Goal: Task Accomplishment & Management: Manage account settings

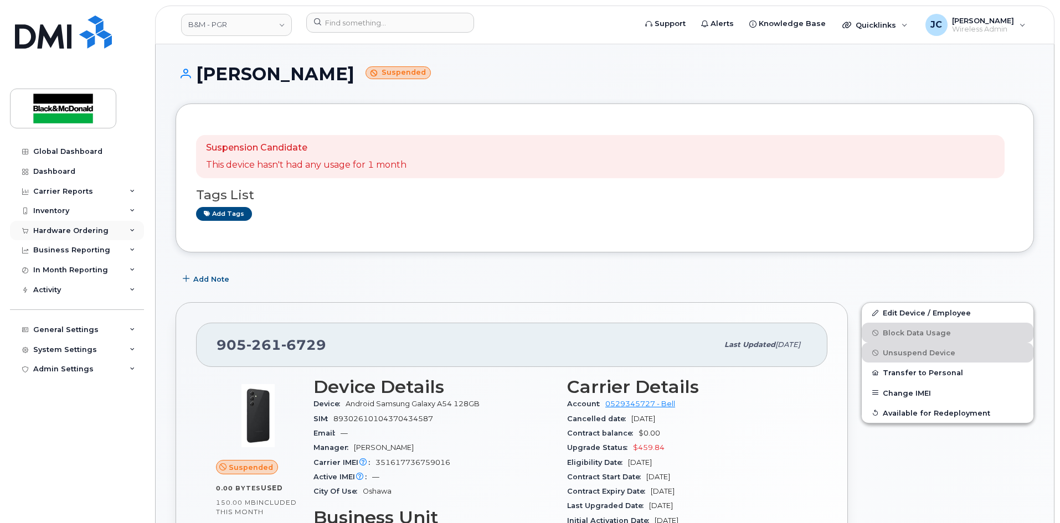
scroll to position [55, 0]
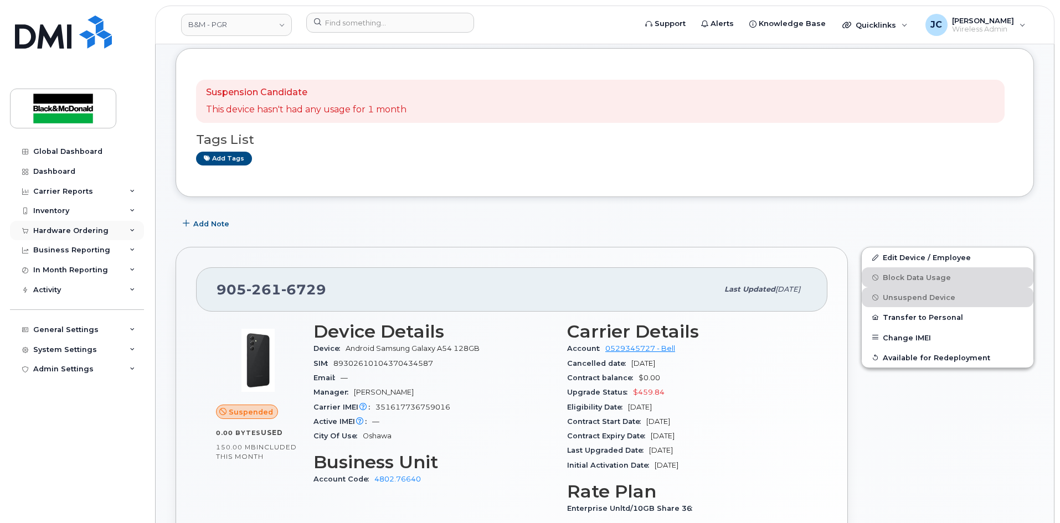
click at [77, 228] on div "Hardware Ordering" at bounding box center [70, 230] width 75 height 9
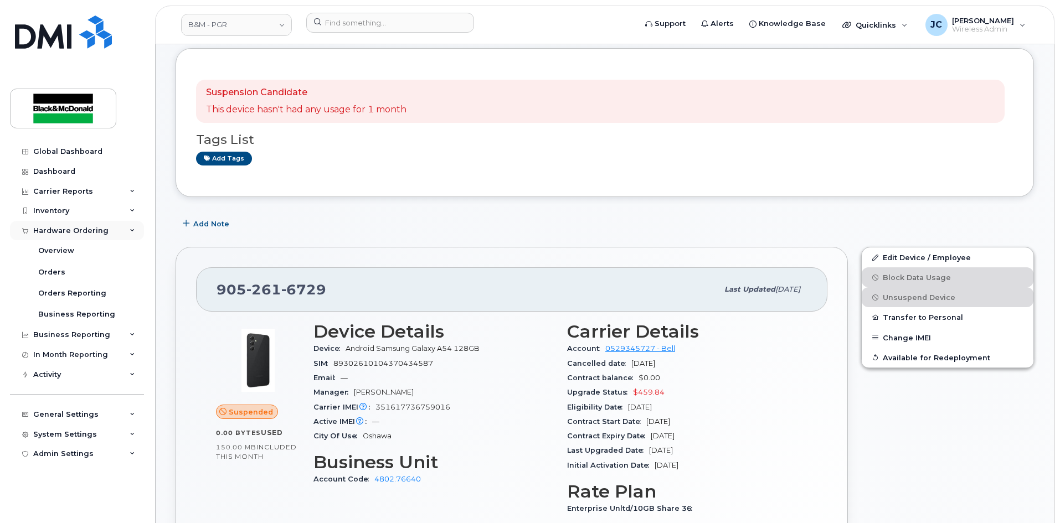
click at [93, 229] on div "Hardware Ordering" at bounding box center [70, 230] width 75 height 9
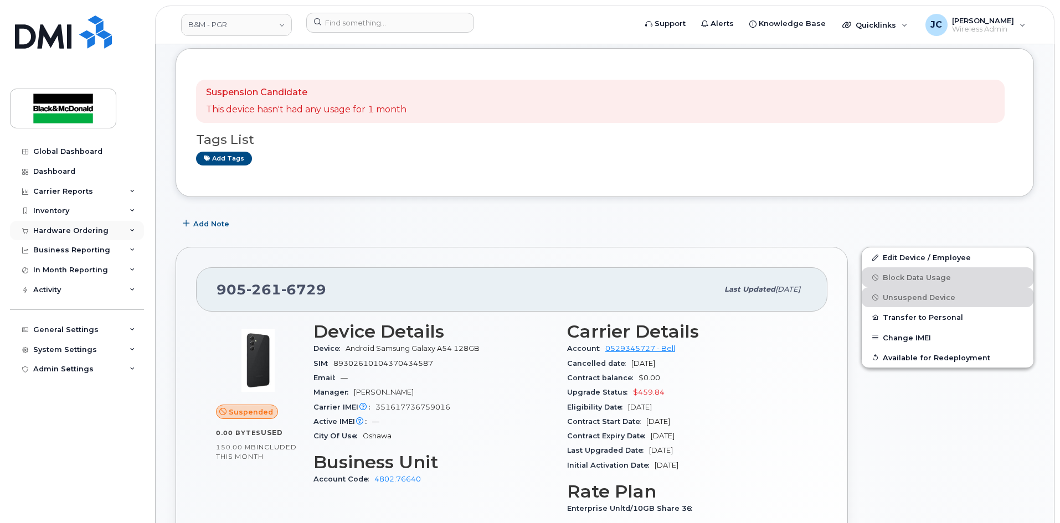
click at [94, 228] on div "Hardware Ordering" at bounding box center [70, 230] width 75 height 9
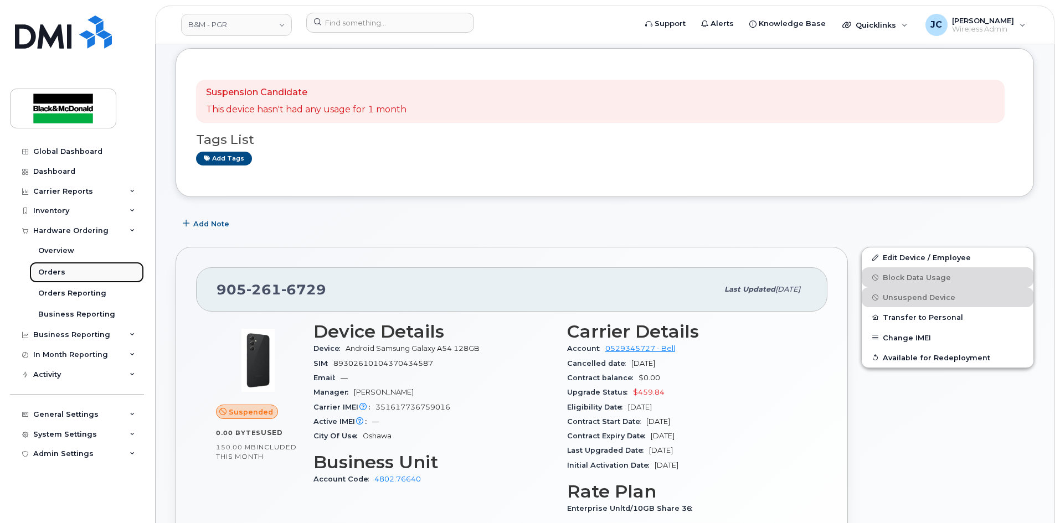
click at [58, 269] on div "Orders" at bounding box center [51, 272] width 27 height 10
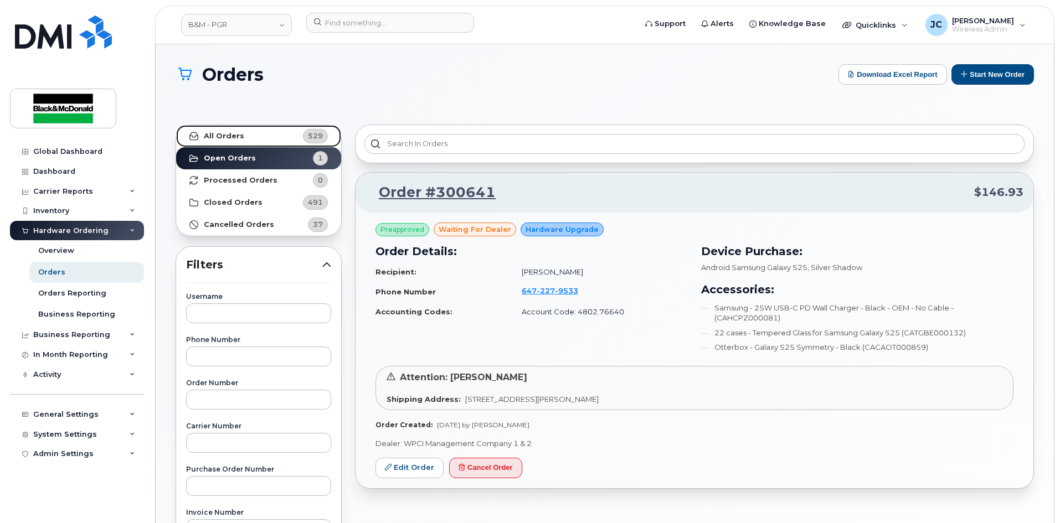
click at [239, 132] on strong "All Orders" at bounding box center [224, 136] width 40 height 9
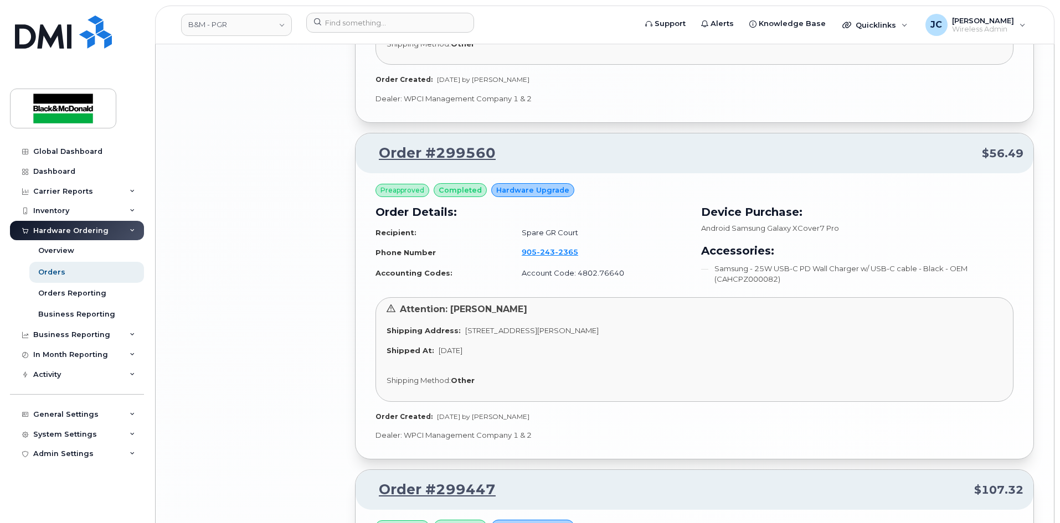
scroll to position [2215, 0]
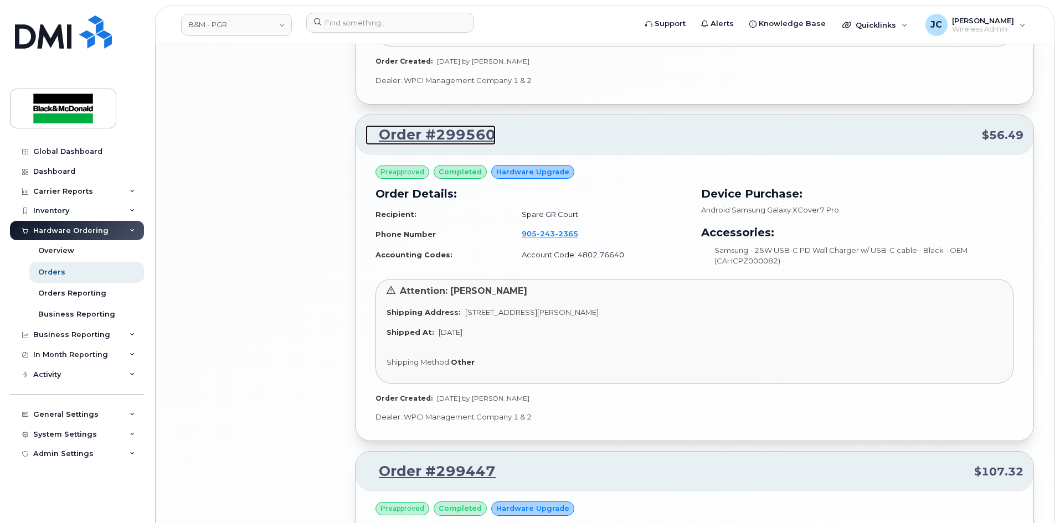
click at [462, 137] on link "Order #299560" at bounding box center [430, 135] width 130 height 20
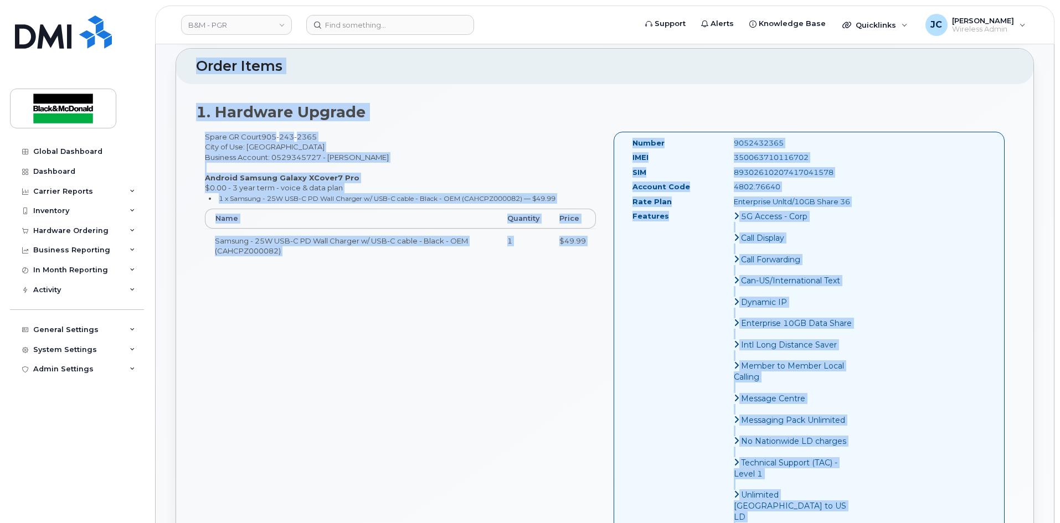
scroll to position [423, 0]
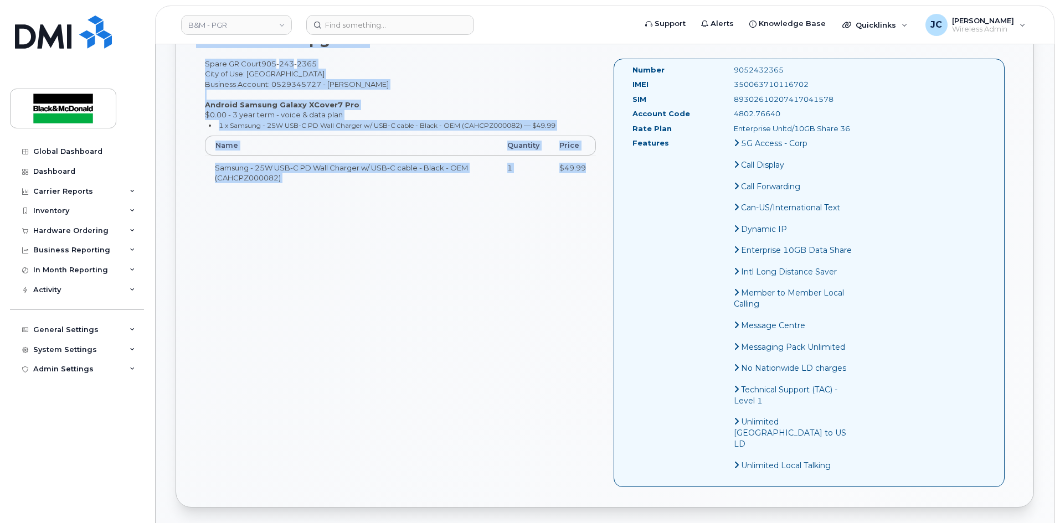
drag, startPoint x: 169, startPoint y: 59, endPoint x: 589, endPoint y: 158, distance: 430.8
copy div "Order No.299560 (completed) Share Order × Share This Order If you want to allow…"
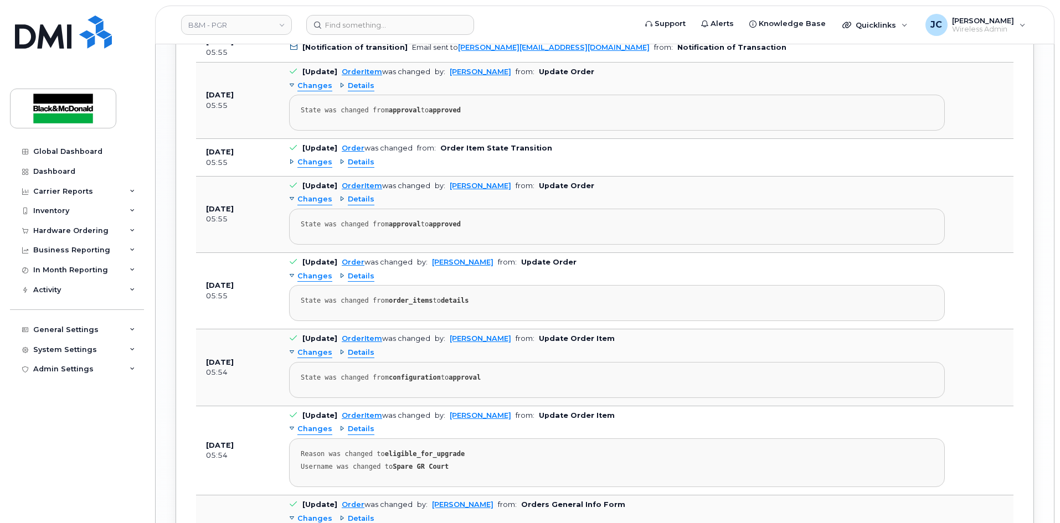
scroll to position [1717, 0]
click at [373, 26] on input at bounding box center [390, 25] width 168 height 20
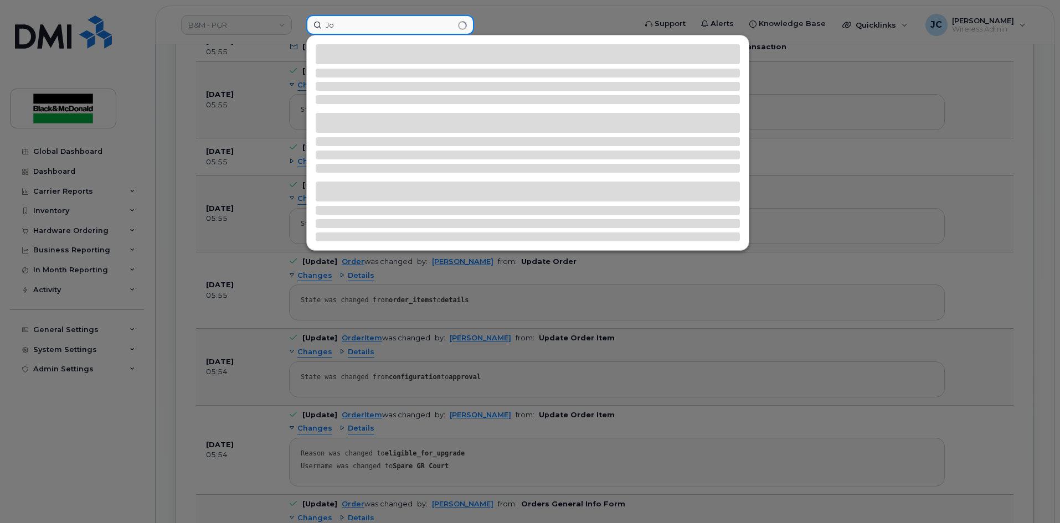
type input "J"
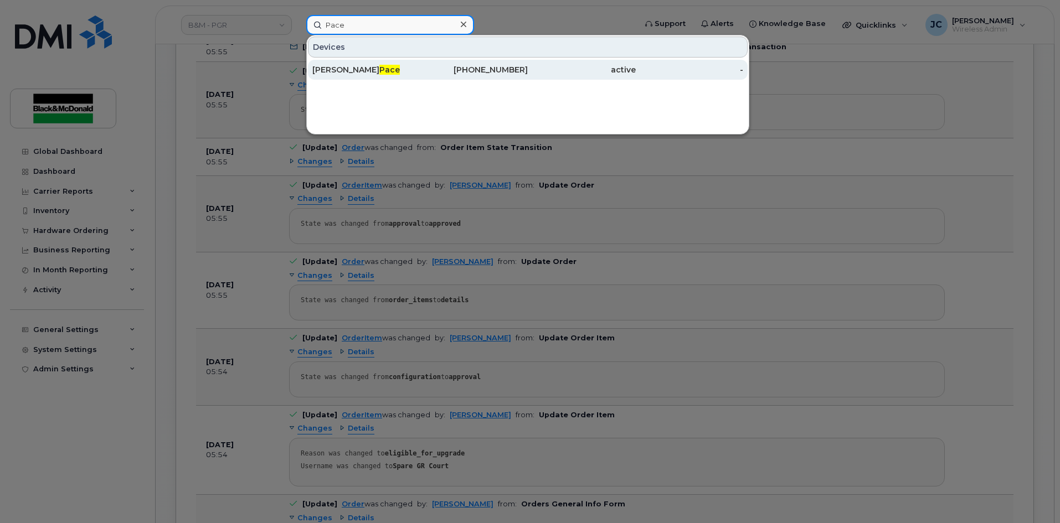
type input "Pace"
click at [379, 71] on span "Pace" at bounding box center [389, 70] width 20 height 10
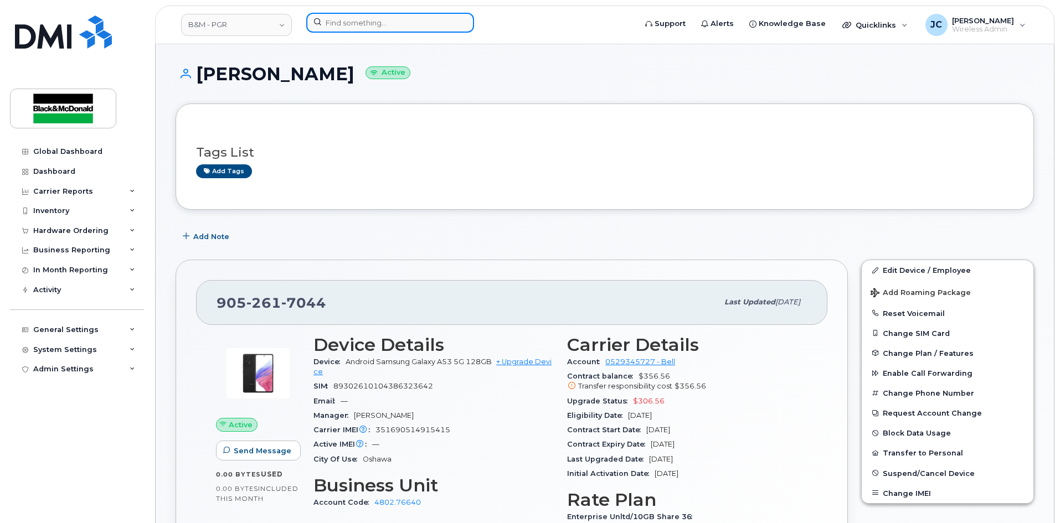
click at [346, 23] on input at bounding box center [390, 23] width 168 height 20
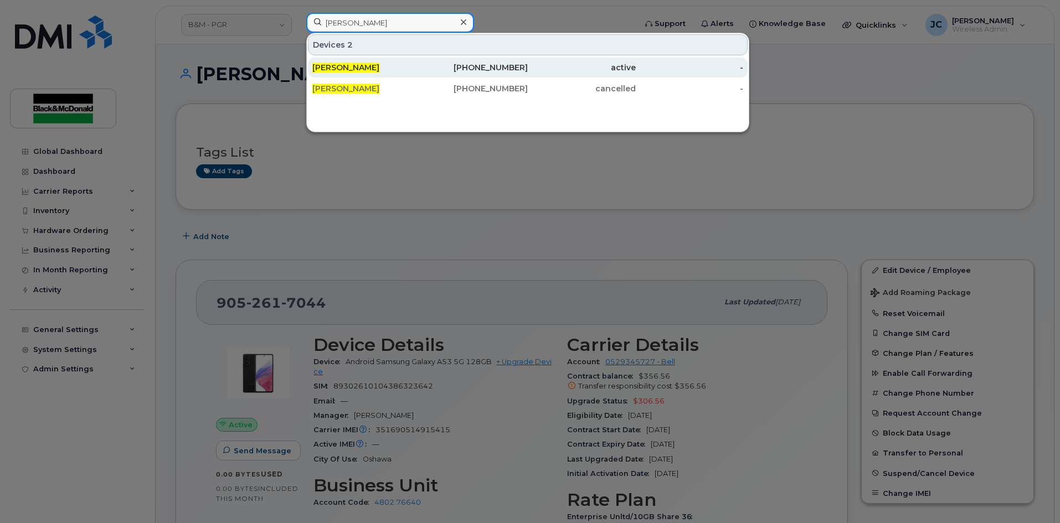
type input "[PERSON_NAME]"
click at [495, 66] on div "[PHONE_NUMBER]" at bounding box center [474, 67] width 108 height 11
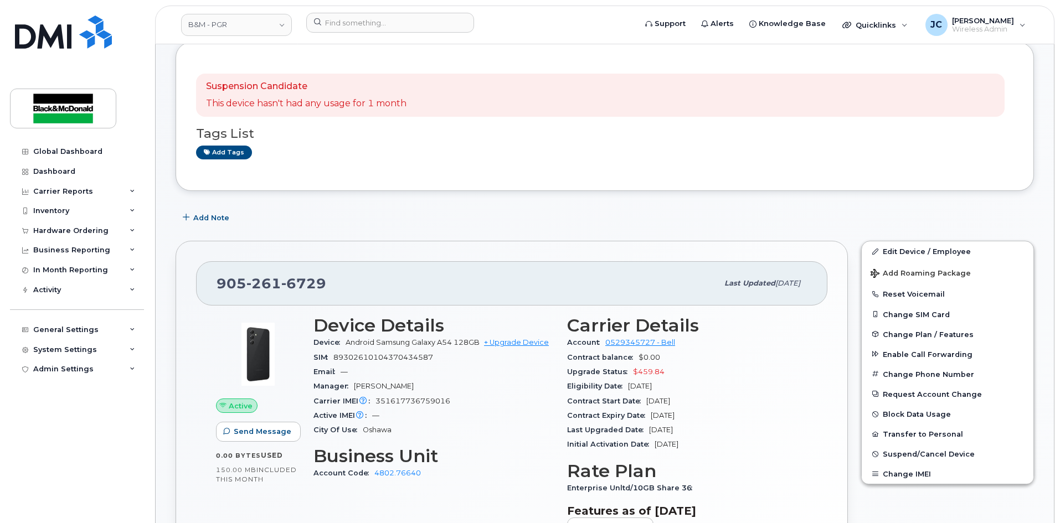
scroll to position [166, 0]
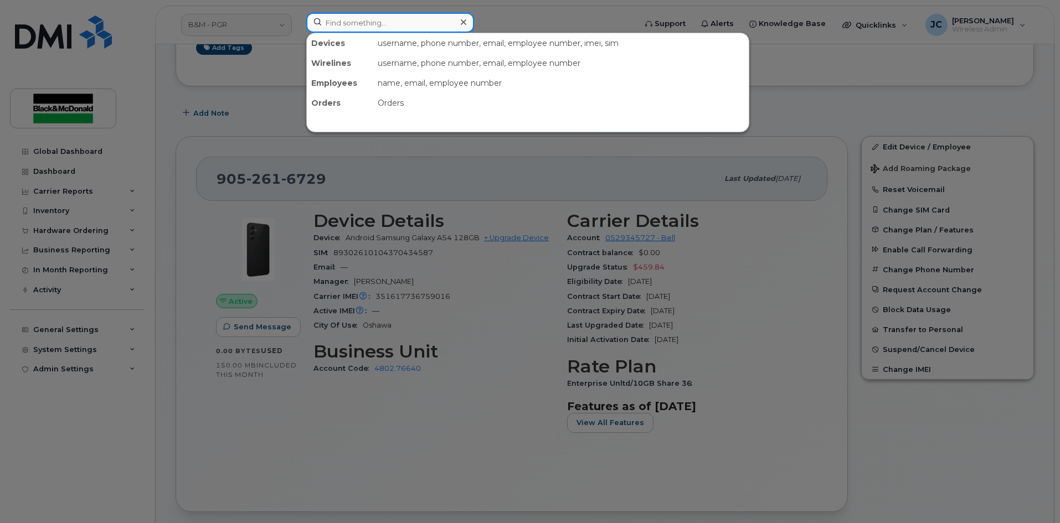
click at [345, 20] on input at bounding box center [390, 23] width 168 height 20
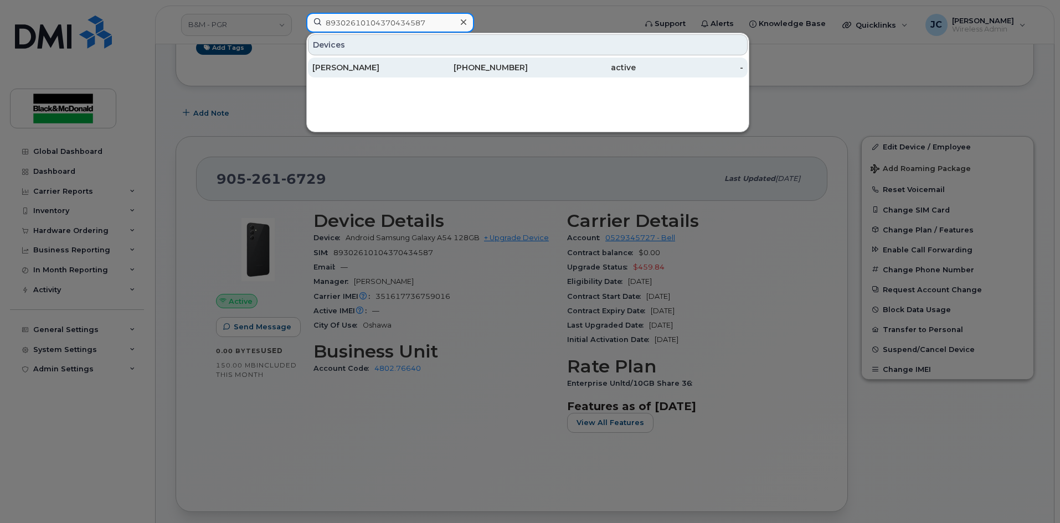
type input "89302610104370434587"
click at [350, 71] on div "[PERSON_NAME]" at bounding box center [366, 67] width 108 height 11
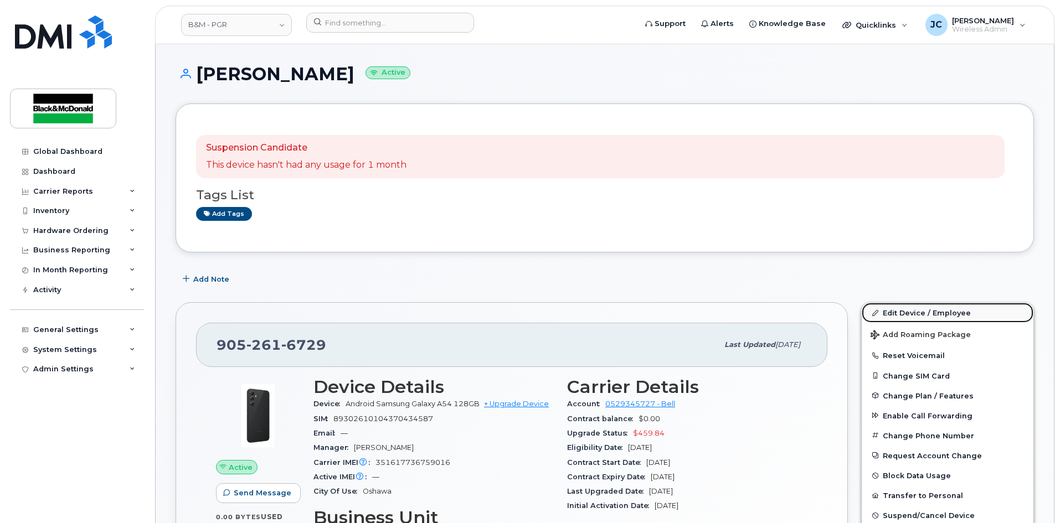
click at [912, 311] on link "Edit Device / Employee" at bounding box center [948, 313] width 172 height 20
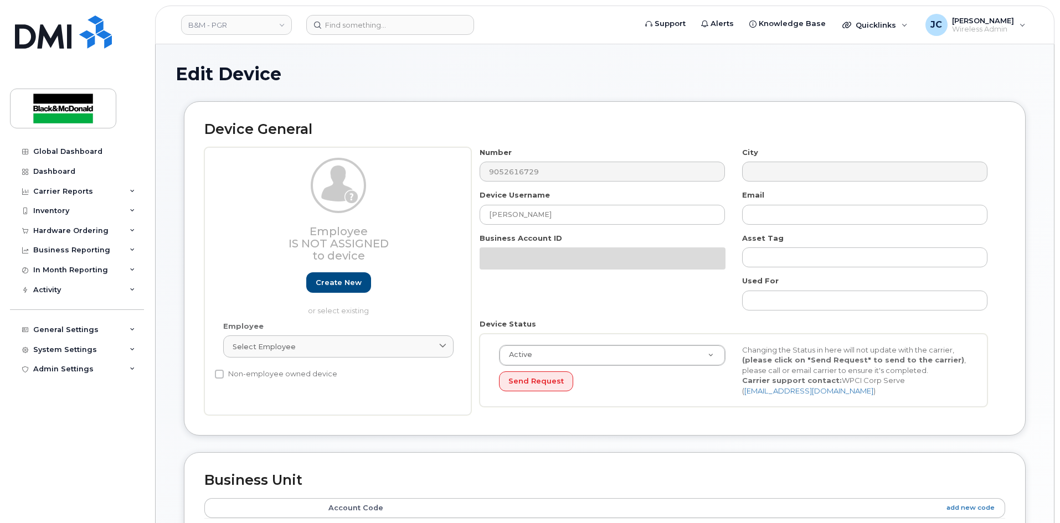
select select "91357"
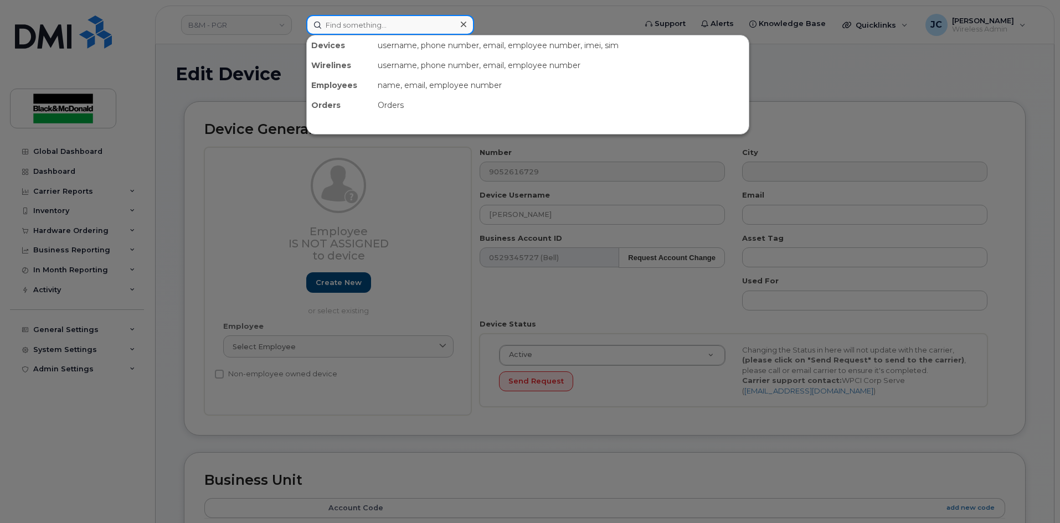
click at [333, 28] on input at bounding box center [390, 25] width 168 height 20
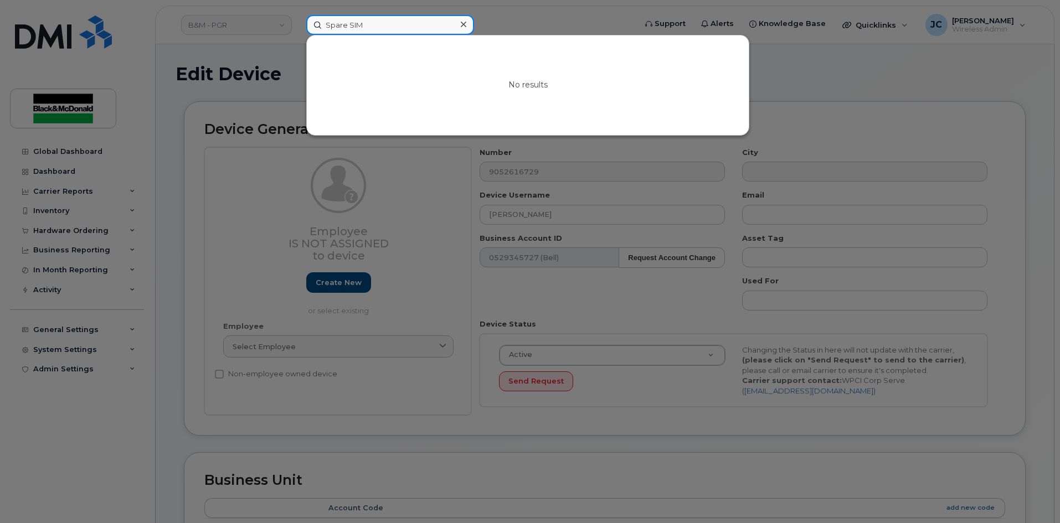
type input "Spare SIM"
click at [392, 158] on div at bounding box center [530, 261] width 1060 height 523
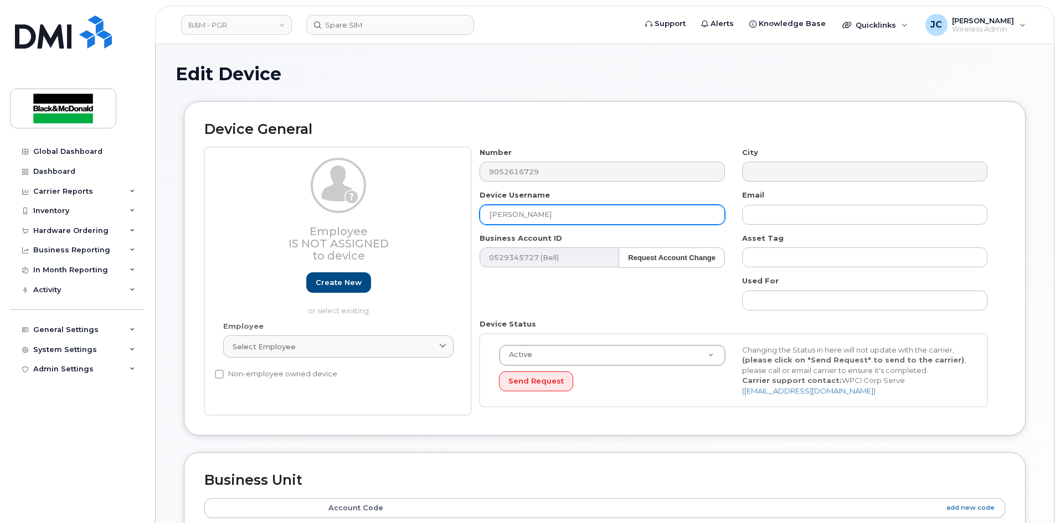
drag, startPoint x: 542, startPoint y: 216, endPoint x: 349, endPoint y: 206, distance: 193.5
click at [353, 210] on div "Employee Is not assigned to device Create new or select existing Employee Selec…" at bounding box center [604, 281] width 801 height 269
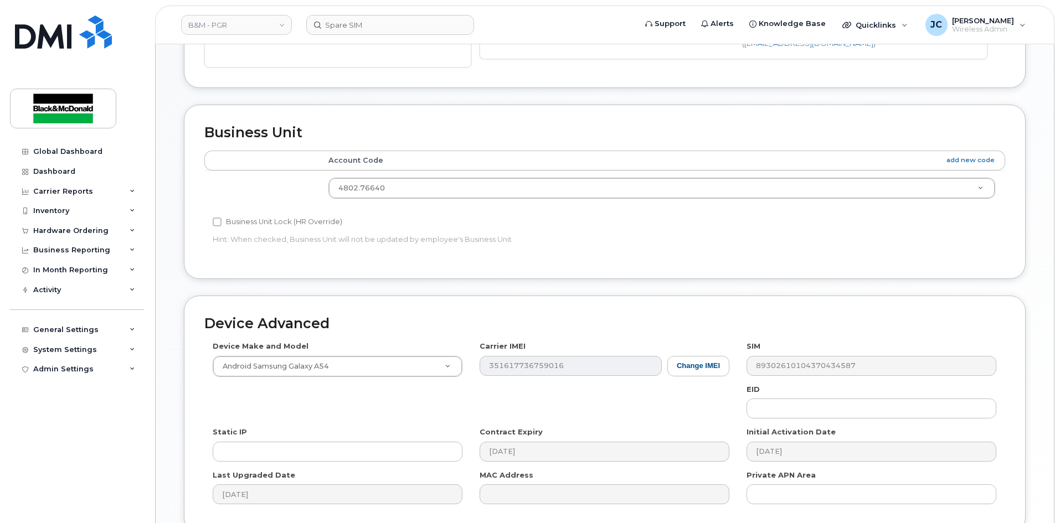
scroll to position [450, 0]
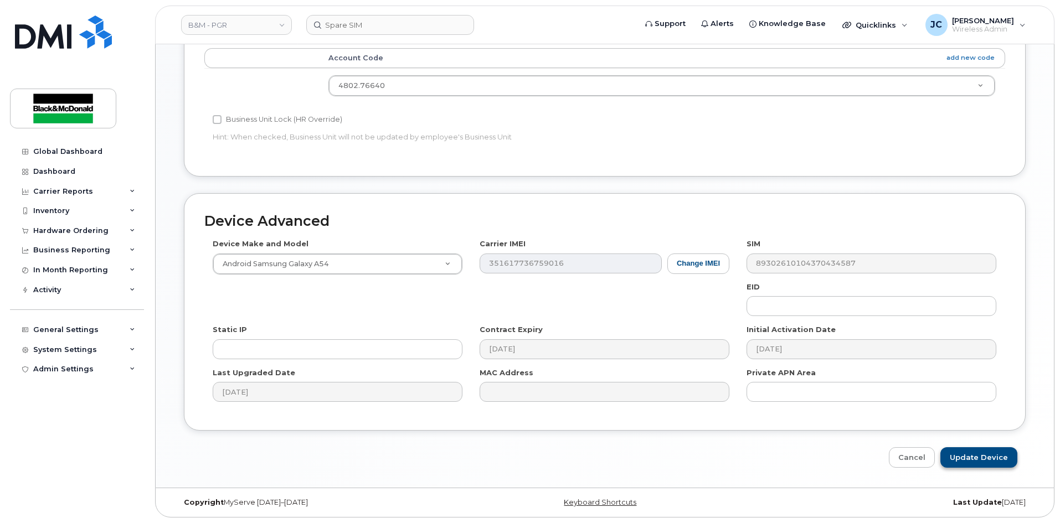
type input "Spare SIM"
click at [967, 457] on input "Update Device" at bounding box center [978, 457] width 77 height 20
type input "Saving..."
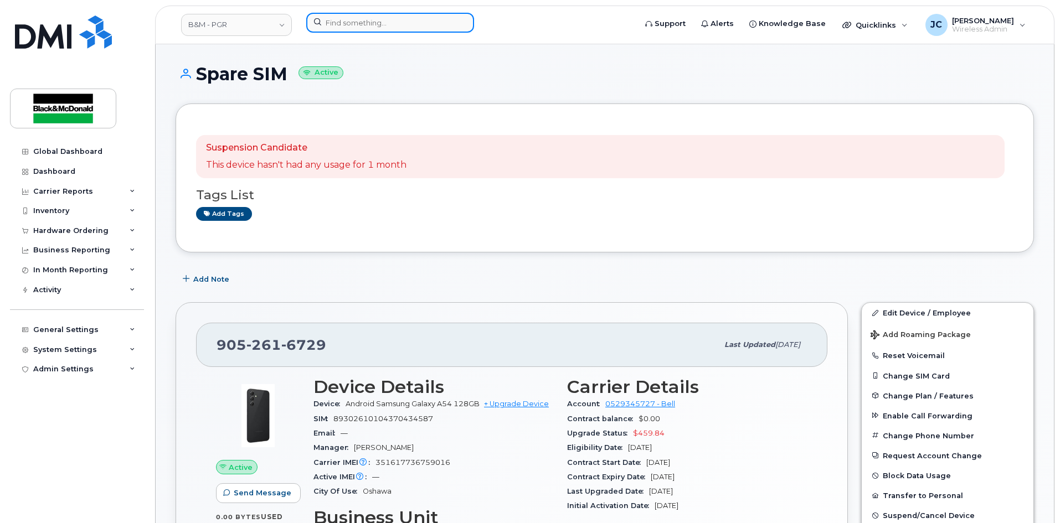
click at [345, 26] on input at bounding box center [390, 23] width 168 height 20
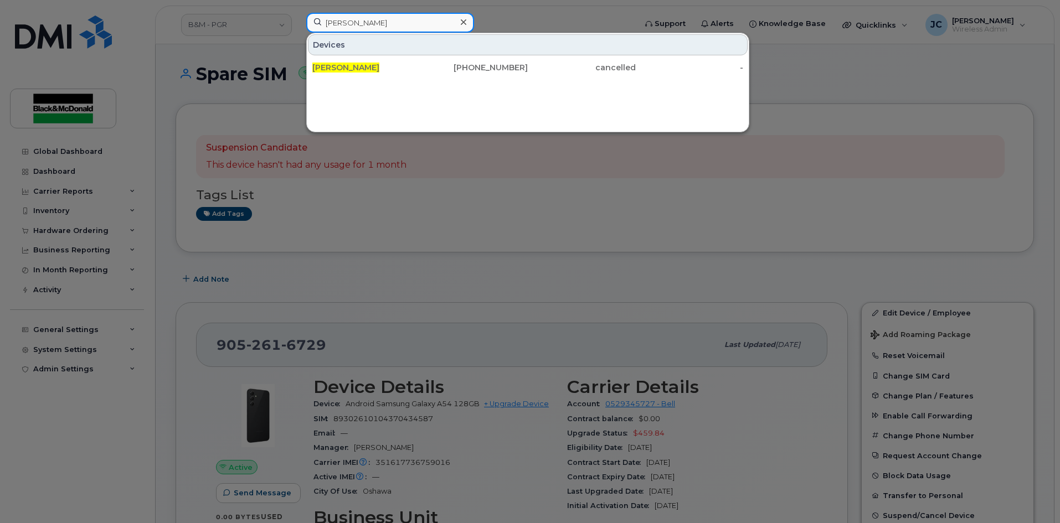
drag, startPoint x: 368, startPoint y: 24, endPoint x: 96, endPoint y: 15, distance: 271.5
click at [297, 15] on div "adam roy Devices Adam Roy 647-524-1489 cancelled -" at bounding box center [467, 25] width 340 height 24
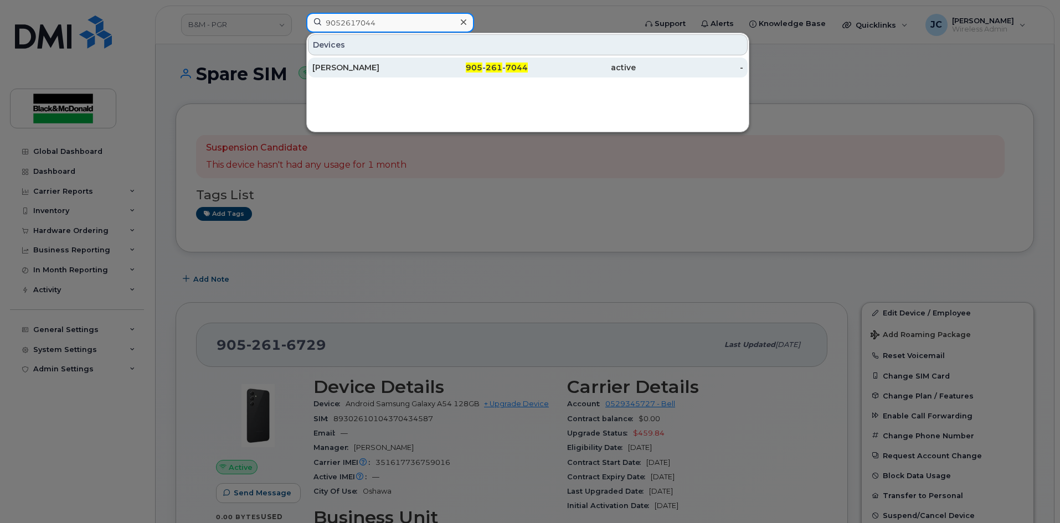
type input "9052617044"
click at [365, 72] on div "Joseph Pace" at bounding box center [366, 67] width 108 height 11
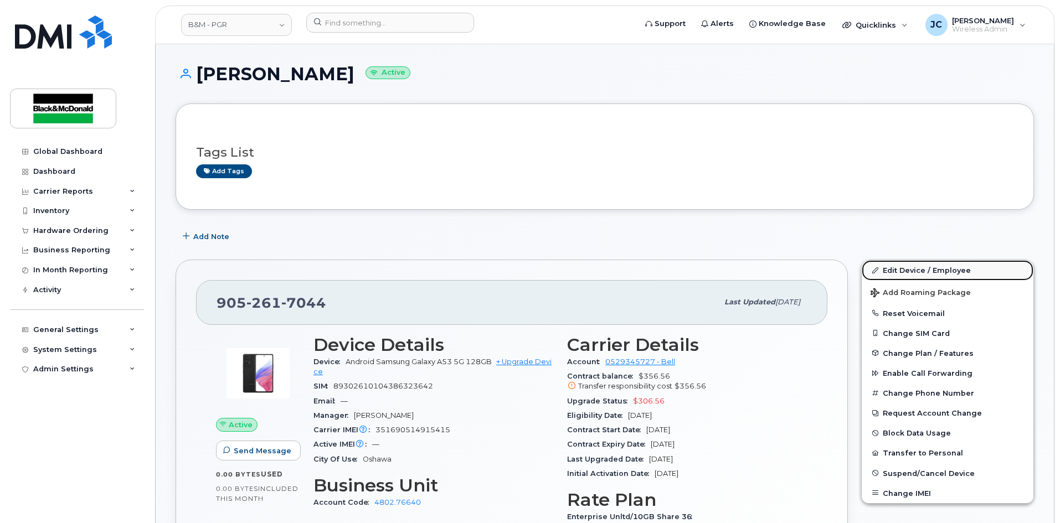
click at [932, 272] on link "Edit Device / Employee" at bounding box center [948, 270] width 172 height 20
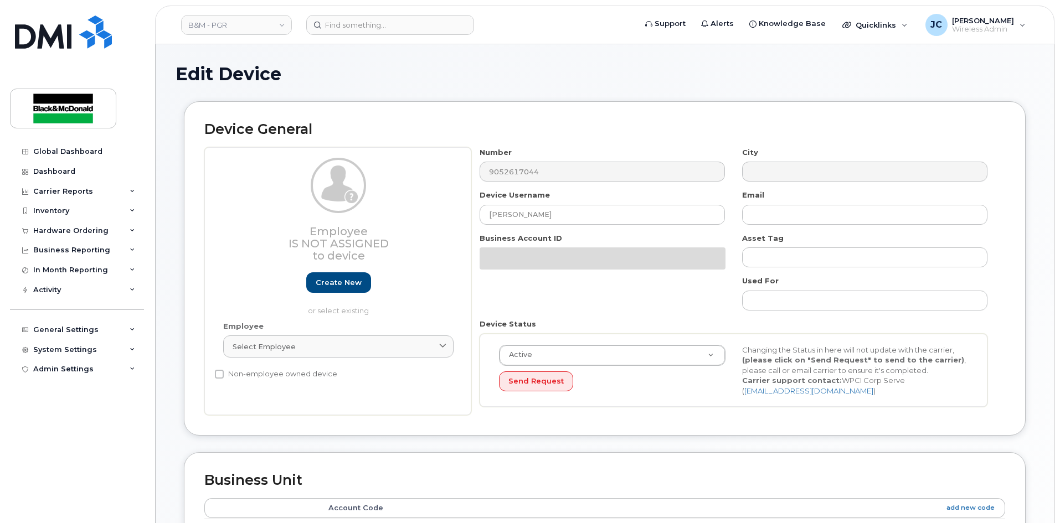
select select "91357"
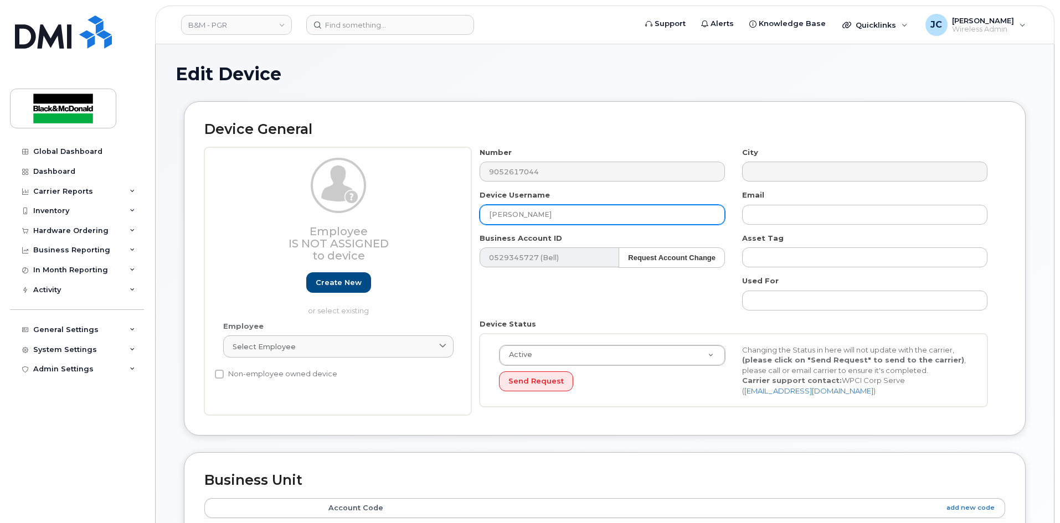
drag, startPoint x: 293, startPoint y: 238, endPoint x: 241, endPoint y: 248, distance: 52.5
click at [244, 246] on div "Employee Is not assigned to device Create new or select existing Employee Selec…" at bounding box center [604, 281] width 801 height 269
type input "a"
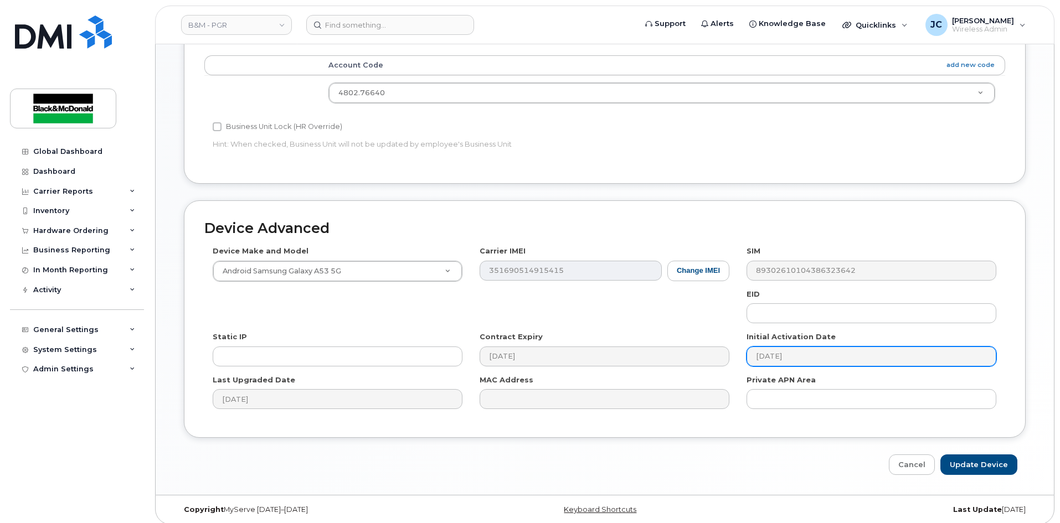
scroll to position [450, 0]
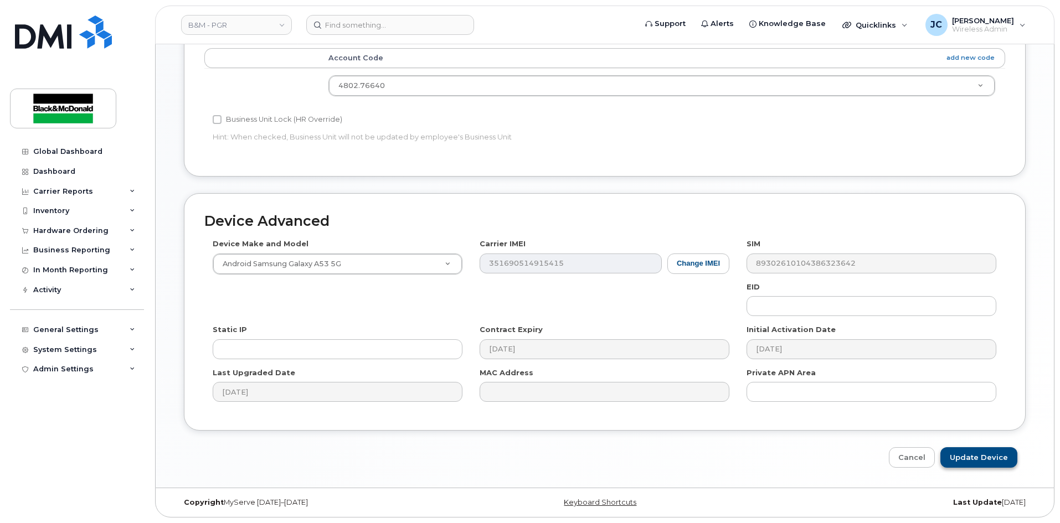
type input "[PERSON_NAME]"
click at [974, 459] on input "Update Device" at bounding box center [978, 457] width 77 height 20
type input "Saving..."
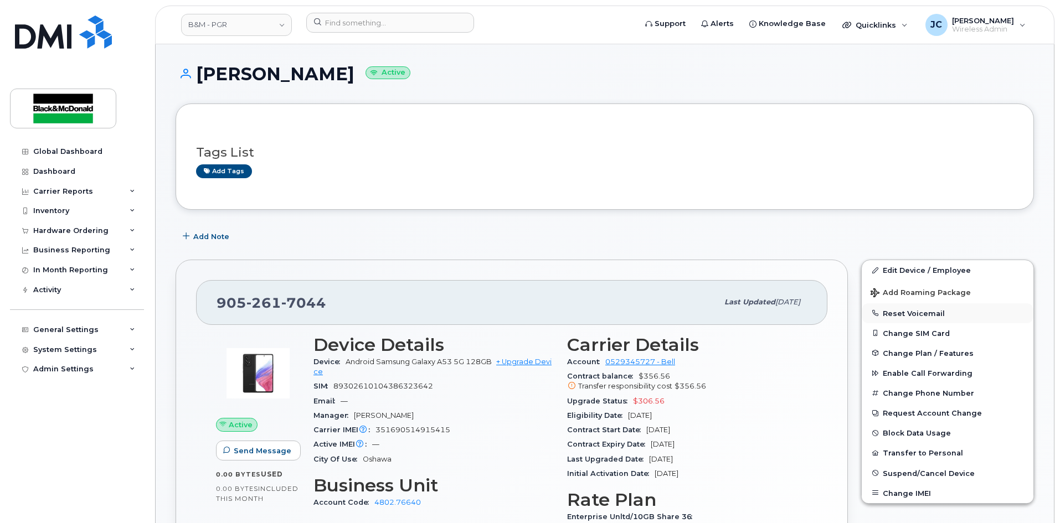
click at [908, 313] on button "Reset Voicemail" at bounding box center [948, 313] width 172 height 20
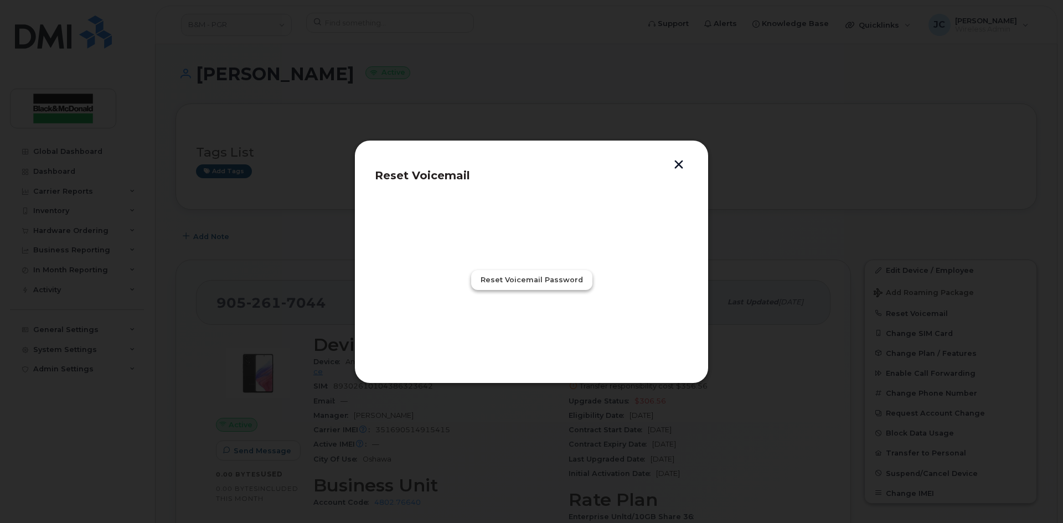
click at [495, 279] on span "Reset Voicemail Password" at bounding box center [532, 280] width 102 height 11
click at [549, 333] on button "Close" at bounding box center [532, 328] width 40 height 20
